Goal: Find specific page/section: Find specific page/section

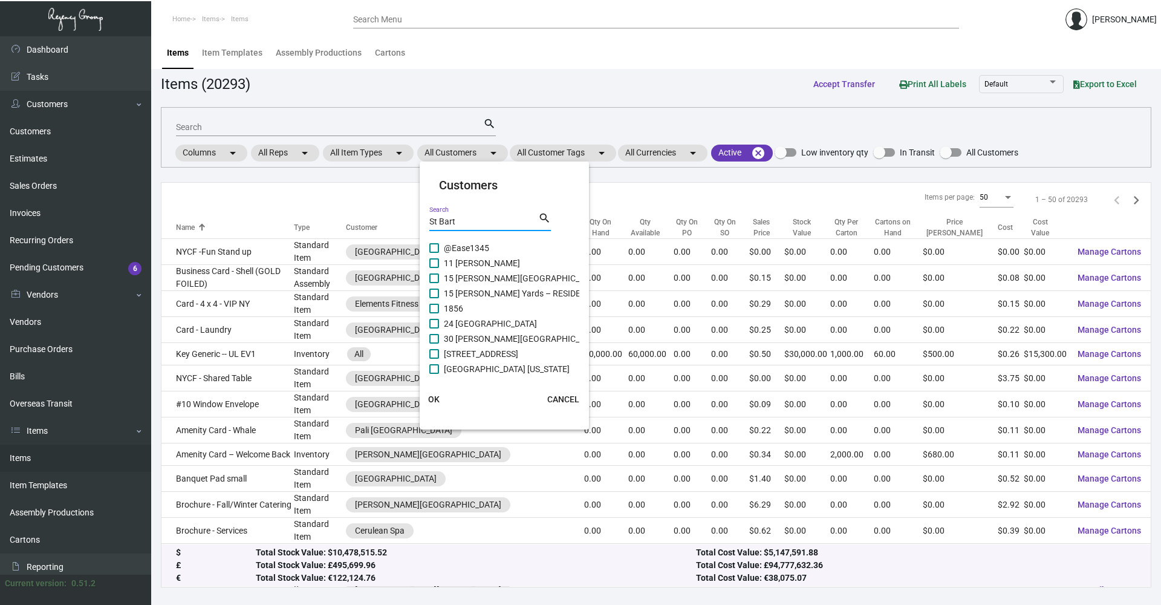
scroll to position [445, 0]
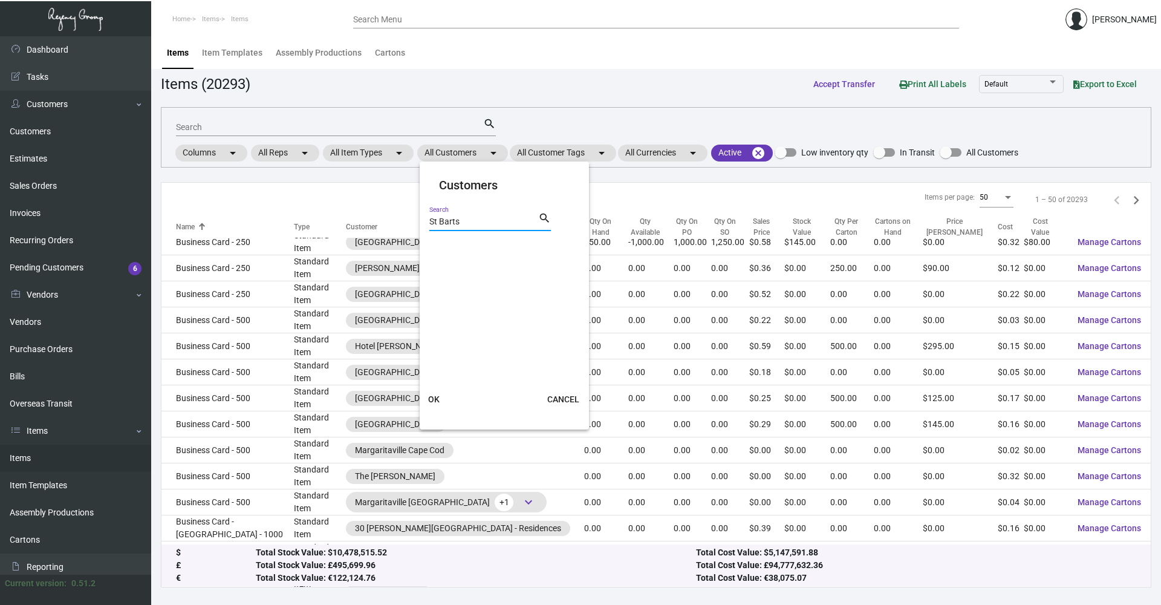
click at [484, 223] on input "St Barts" at bounding box center [483, 222] width 109 height 10
click at [486, 222] on input "St Barts" at bounding box center [483, 222] width 109 height 10
click at [494, 219] on input "St Barts" at bounding box center [483, 222] width 109 height 10
type input "S"
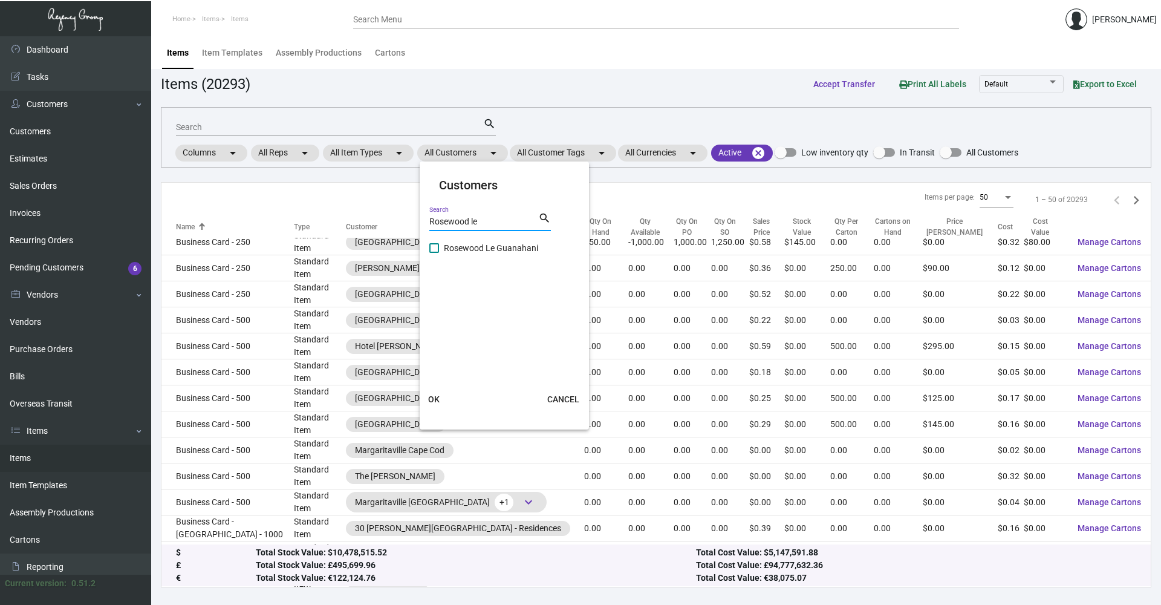
type input "Rosewood le"
click at [506, 249] on span "Rosewood Le Guanahani" at bounding box center [491, 248] width 94 height 15
click at [434, 253] on input "Rosewood Le Guanahani" at bounding box center [434, 253] width 1 height 1
checkbox input "true"
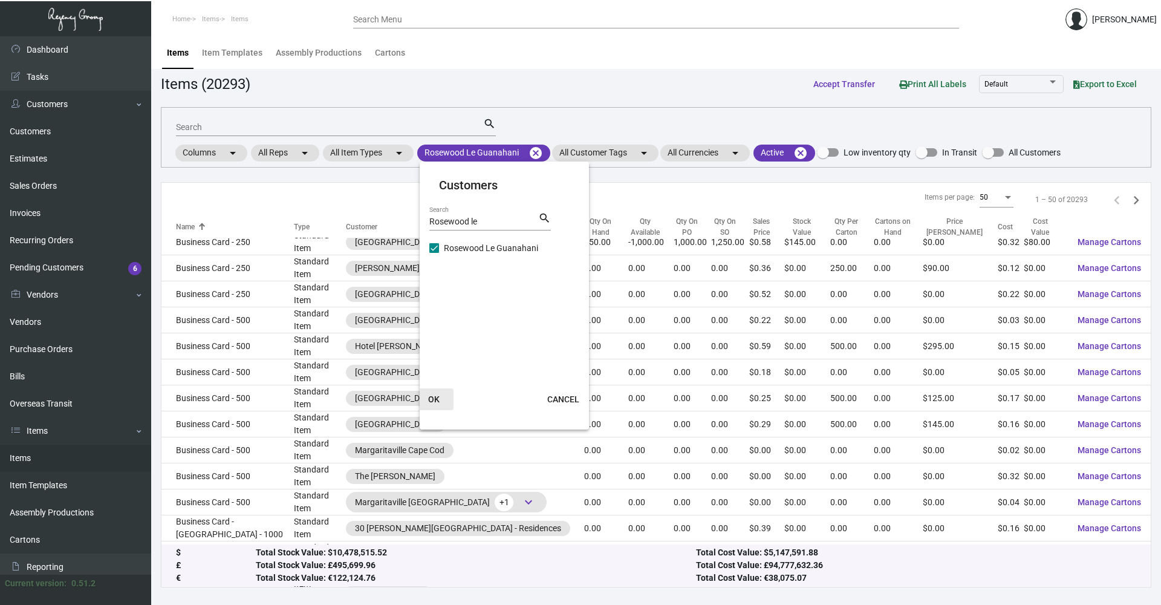
click at [433, 401] on span "OK" at bounding box center [433, 399] width 11 height 10
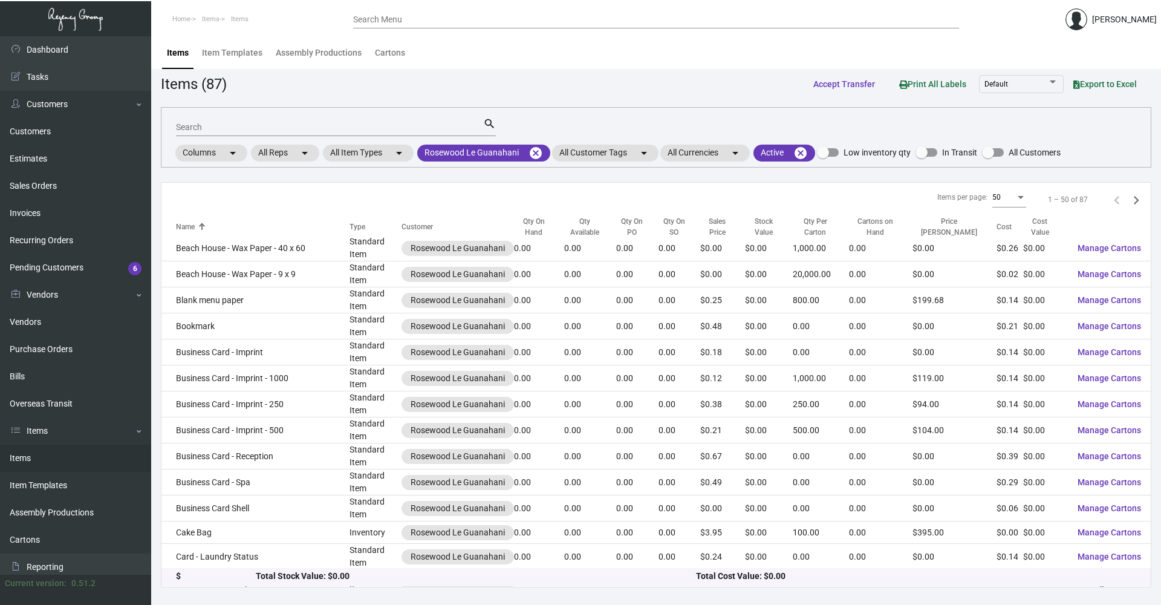
scroll to position [408, 0]
